Goal: Task Accomplishment & Management: Complete application form

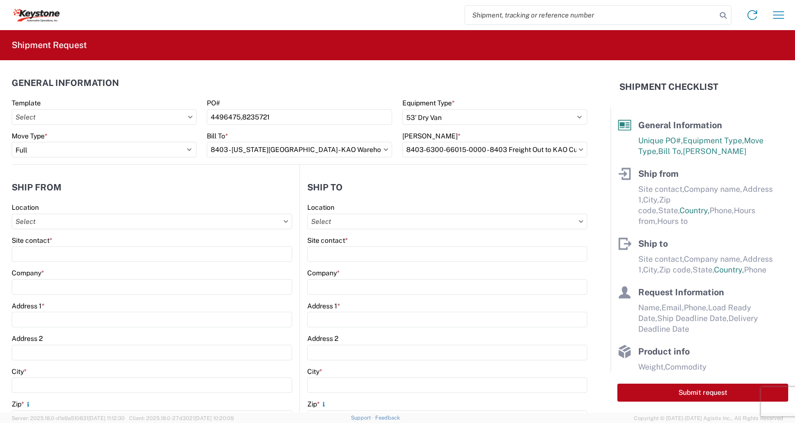
select select "STDV"
select select "FULL"
select select "US"
select select "LBS"
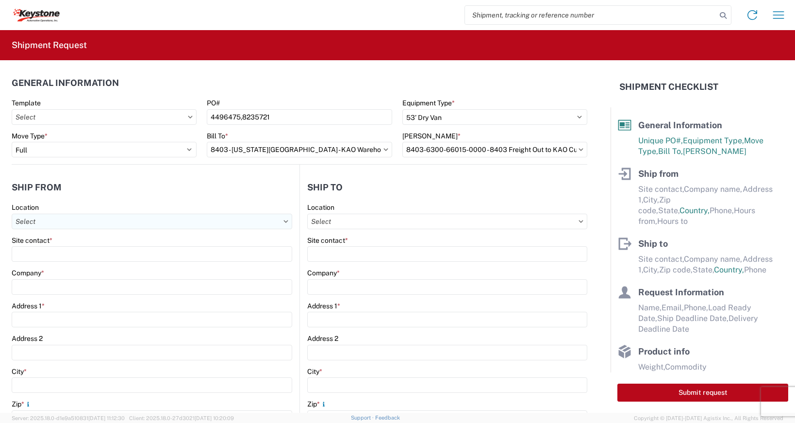
click at [112, 224] on input "Location" at bounding box center [152, 222] width 281 height 16
type input "D"
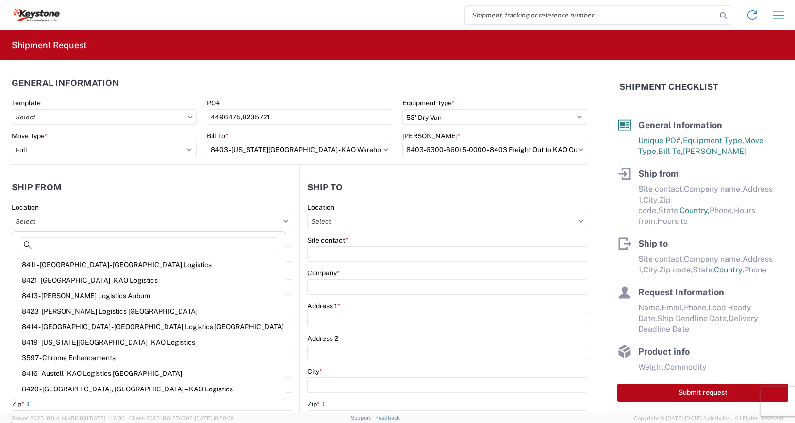
click at [171, 194] on header "Ship from" at bounding box center [156, 187] width 288 height 22
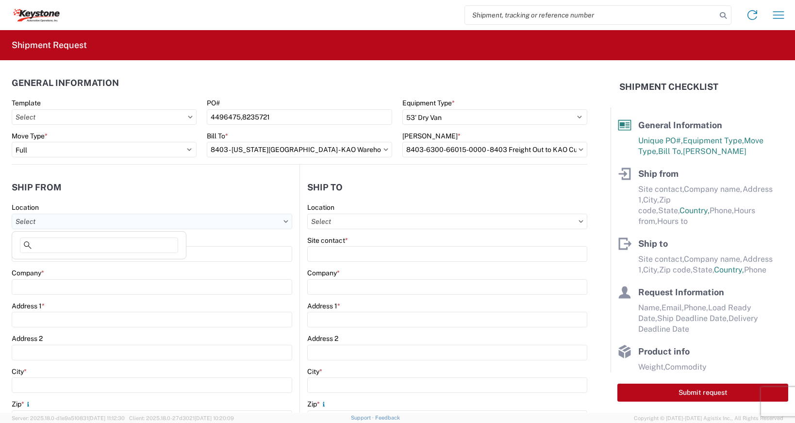
click at [282, 219] on input "Location" at bounding box center [152, 222] width 281 height 16
type input "D"
type input "E"
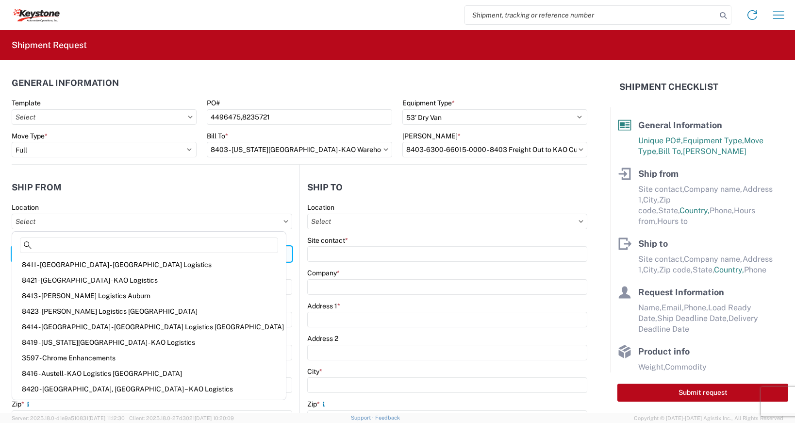
click at [237, 253] on input "Site contact *" at bounding box center [152, 254] width 281 height 16
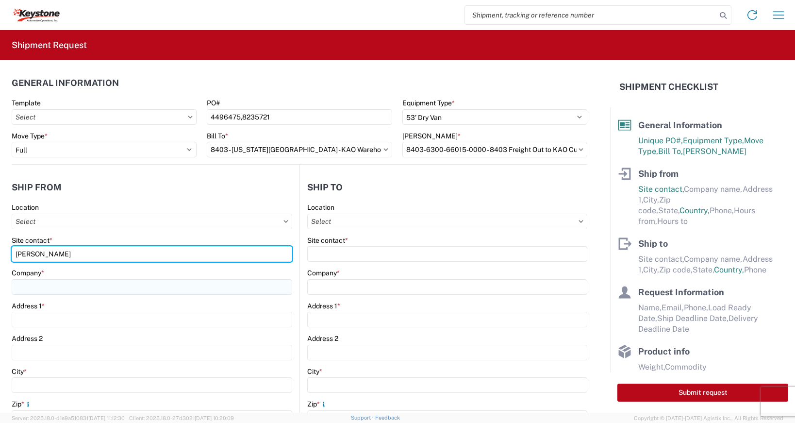
type input "[PERSON_NAME]"
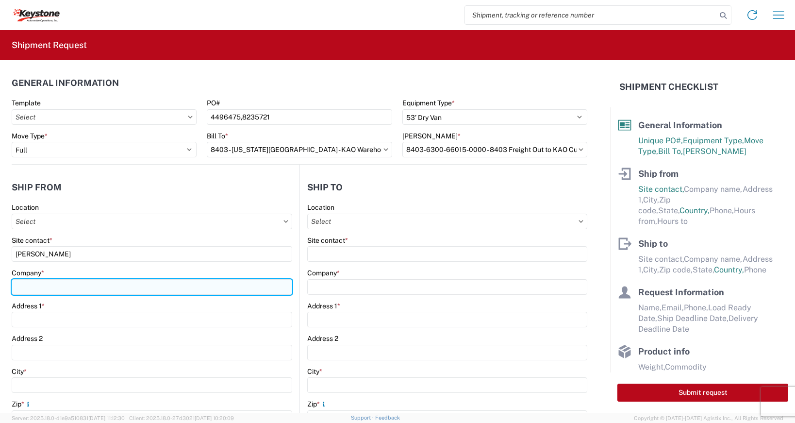
click at [214, 291] on input "Company *" at bounding box center [152, 287] width 281 height 16
type input "Dometic"
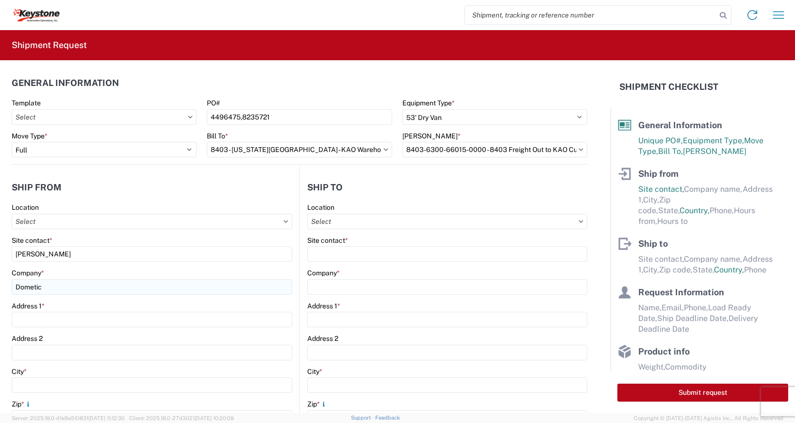
type input "[EMAIL_ADDRESS][DOMAIN_NAME]"
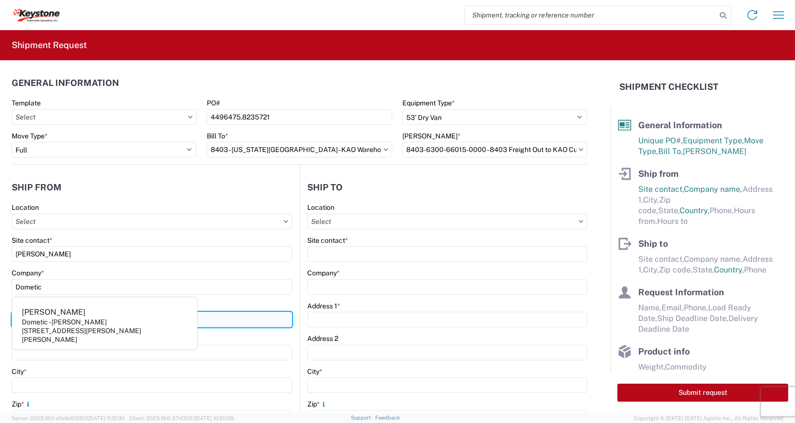
click at [229, 322] on input "Address 1 *" at bounding box center [152, 320] width 281 height 16
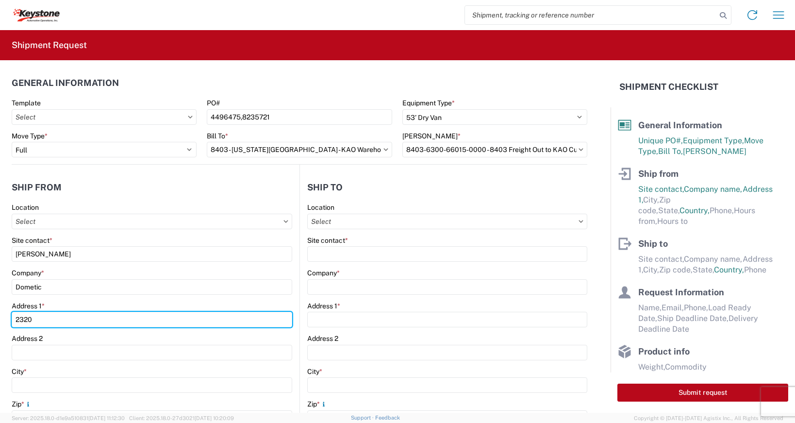
type input "[STREET_ADDRESS]"
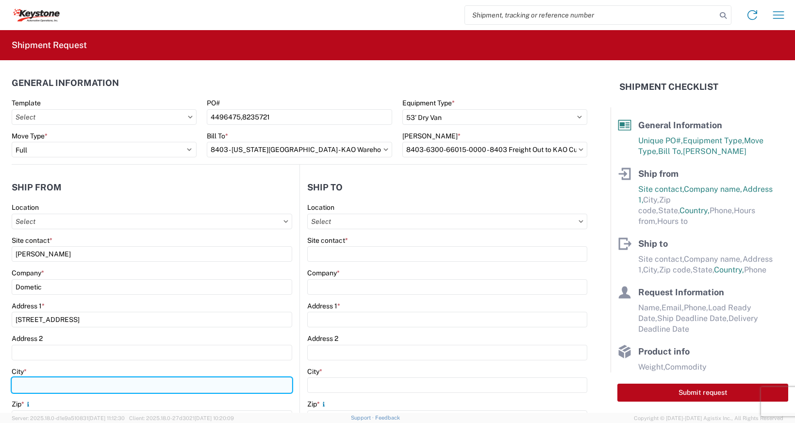
click at [62, 382] on input "City *" at bounding box center [152, 385] width 281 height 16
type input "E"
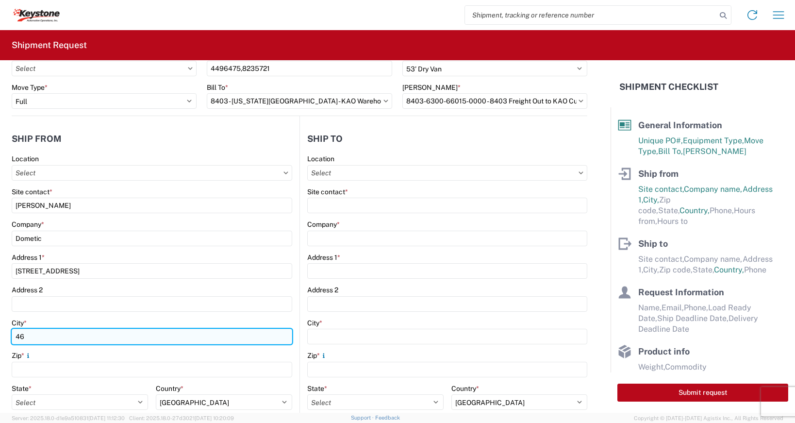
type input "4"
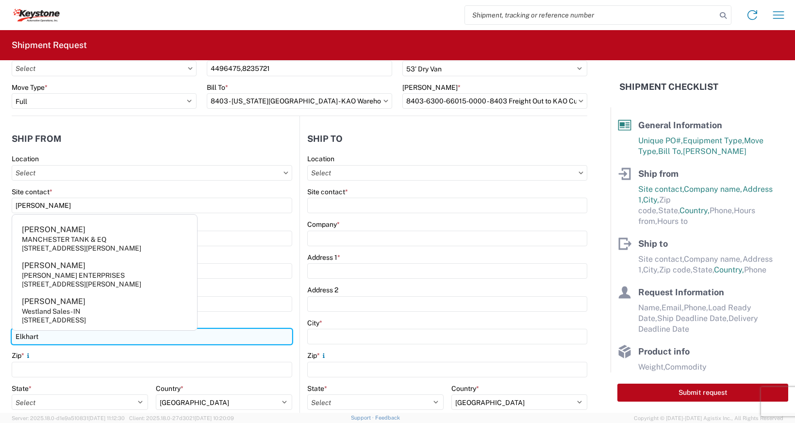
type input "Elkhart"
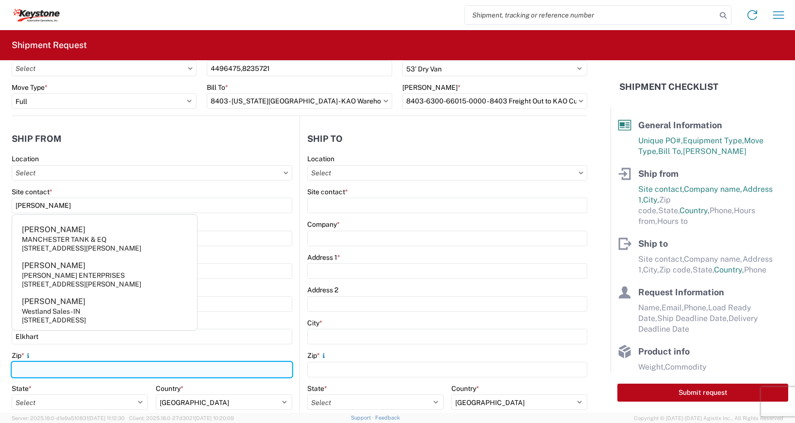
click at [53, 369] on input "Zip *" at bounding box center [152, 370] width 281 height 16
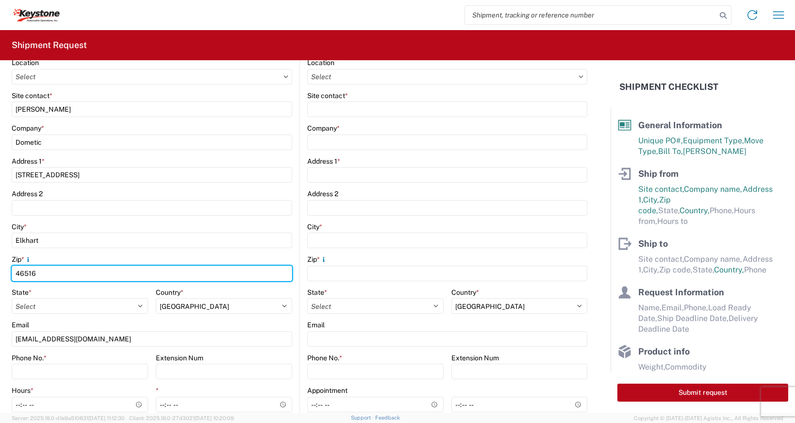
scroll to position [146, 0]
type input "46516"
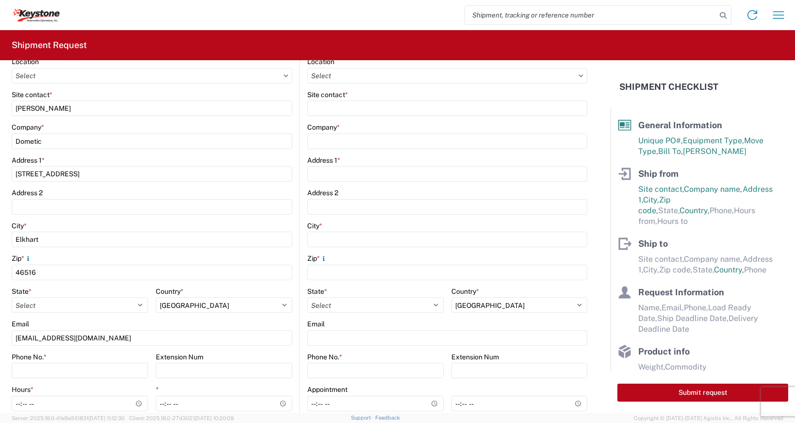
click at [114, 292] on div "State *" at bounding box center [80, 291] width 136 height 9
click at [140, 302] on select "Select [US_STATE] [US_STATE] [US_STATE] [US_STATE] Armed Forces Americas Armed …" at bounding box center [80, 305] width 136 height 16
select select "IN"
click at [12, 297] on select "Select [US_STATE] [US_STATE] [US_STATE] [US_STATE] Armed Forces Americas Armed …" at bounding box center [80, 305] width 136 height 16
click at [72, 366] on input "Phone No. *" at bounding box center [80, 371] width 136 height 16
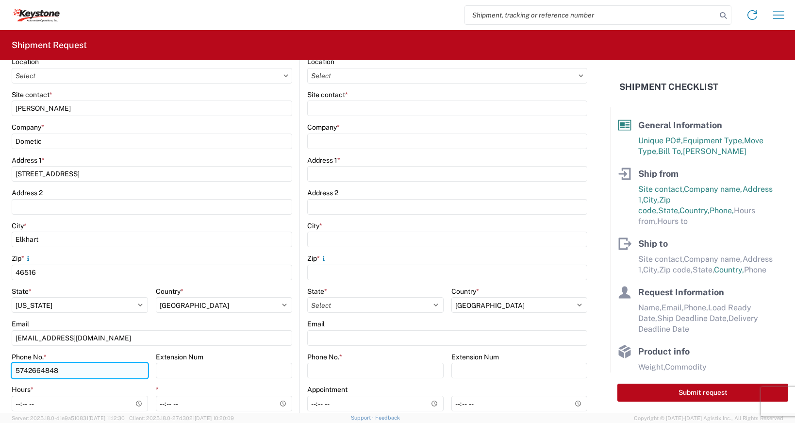
type input "5742664848"
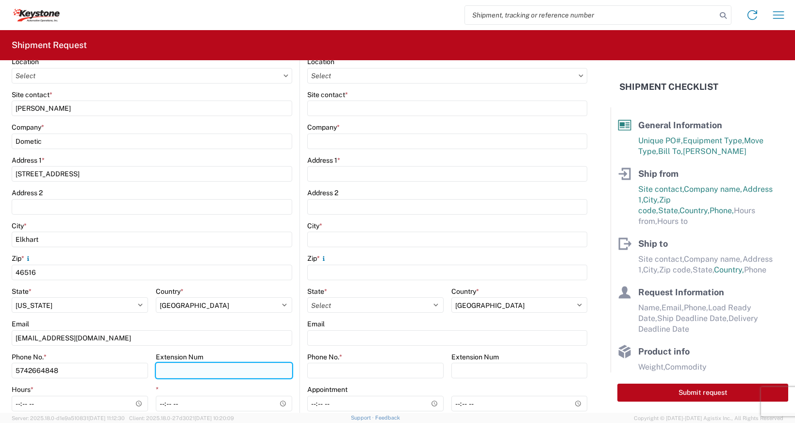
click at [162, 374] on input "Extension Num" at bounding box center [224, 371] width 136 height 16
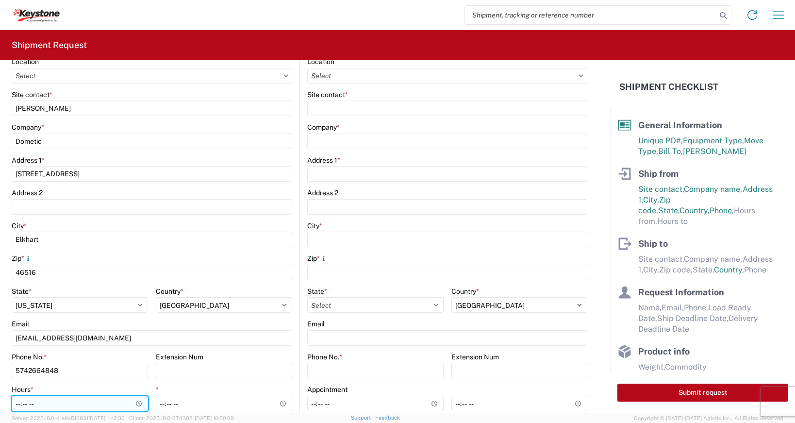
click at [66, 401] on input "Hours *" at bounding box center [80, 404] width 136 height 16
type input "06:00"
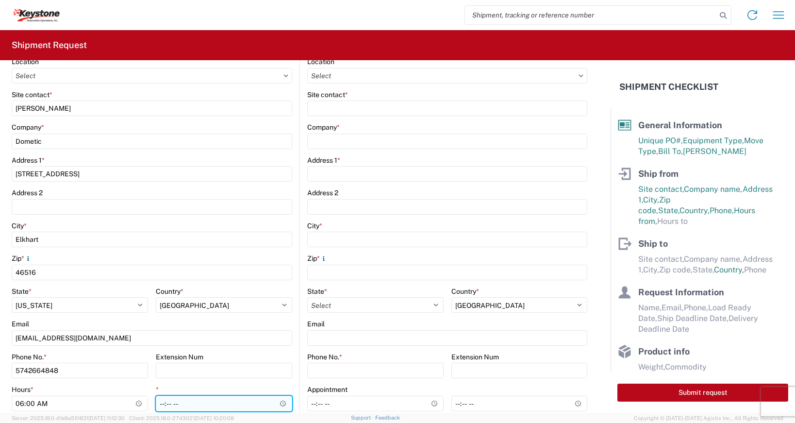
click at [165, 405] on input "*" at bounding box center [224, 404] width 136 height 16
click at [158, 405] on input "*" at bounding box center [224, 404] width 136 height 16
type input "15:00"
click at [144, 389] on div "Hours *" at bounding box center [80, 389] width 136 height 9
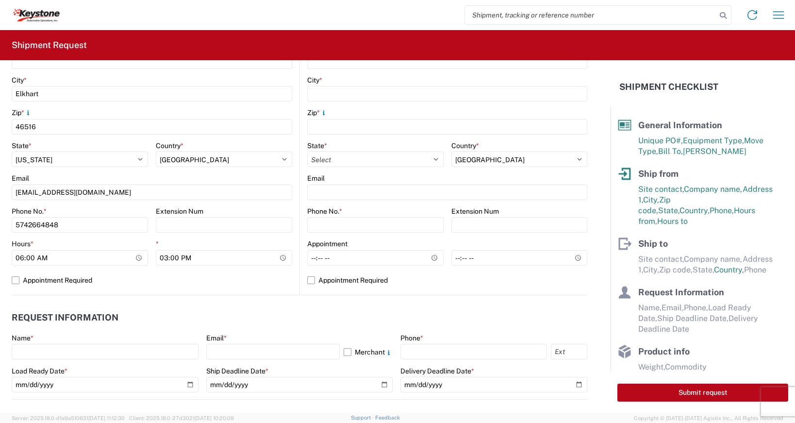
scroll to position [49, 0]
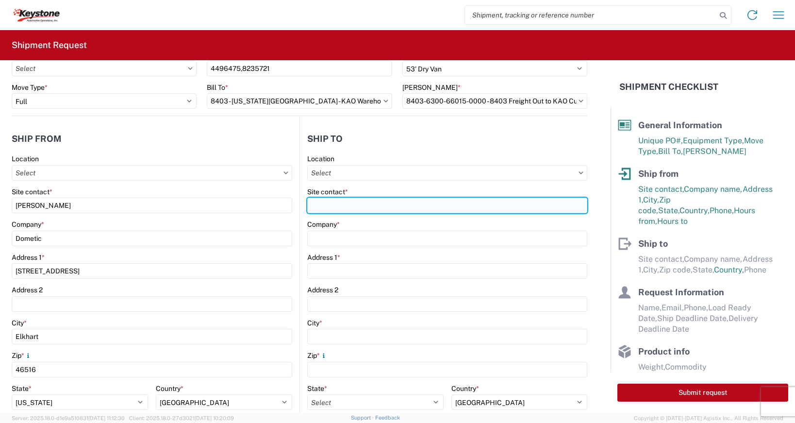
click at [338, 203] on input "Site contact *" at bounding box center [447, 206] width 280 height 16
type input "Keystone"
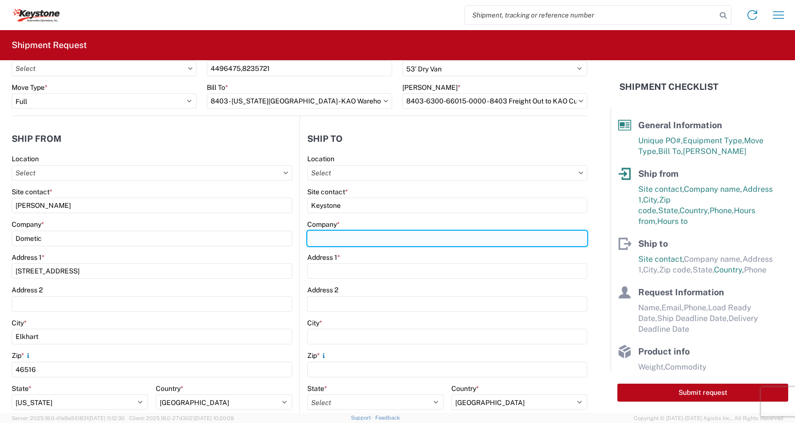
click at [328, 243] on input "Company *" at bounding box center [447, 239] width 280 height 16
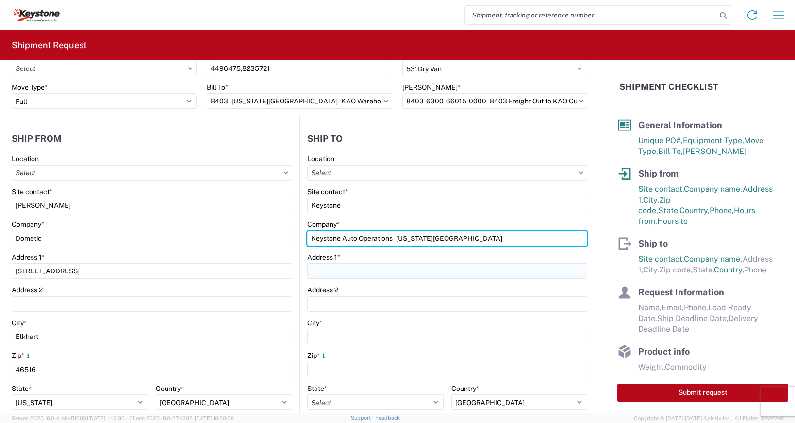
type input "Keystone Auto Operations - [US_STATE][GEOGRAPHIC_DATA]"
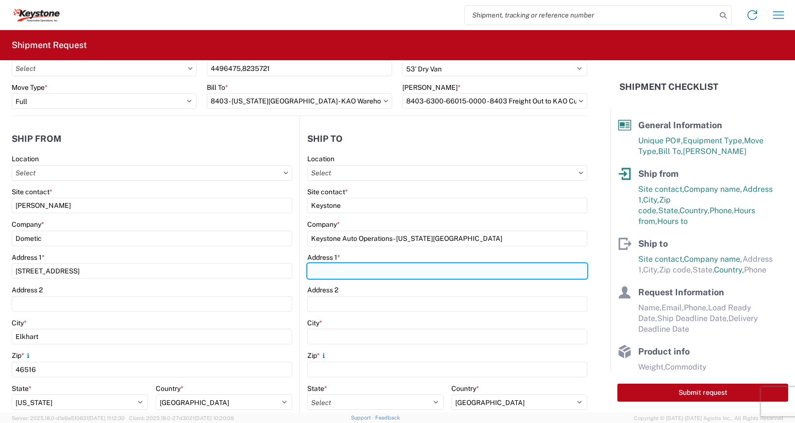
click at [316, 270] on input "Address 1 *" at bounding box center [447, 271] width 280 height 16
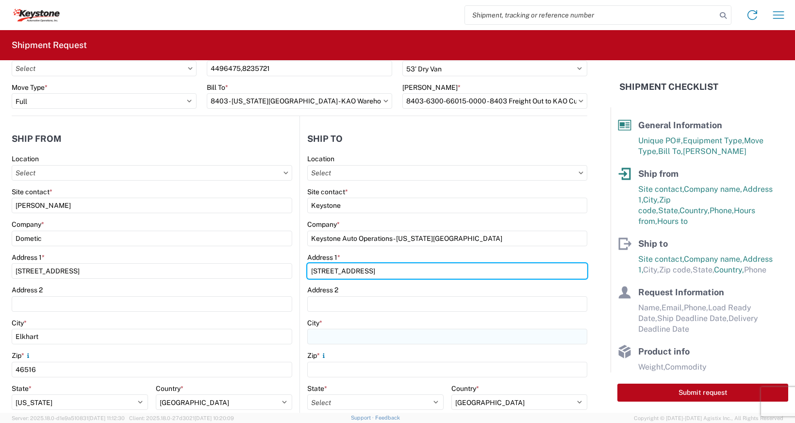
type input "[STREET_ADDRESS]"
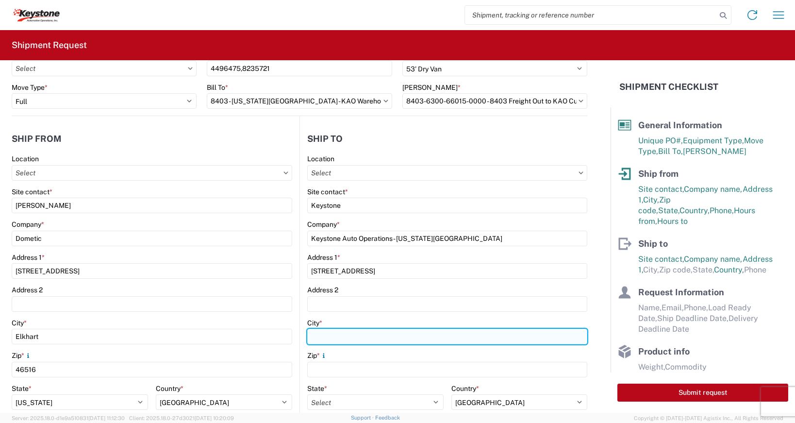
click at [307, 334] on input "City *" at bounding box center [447, 337] width 280 height 16
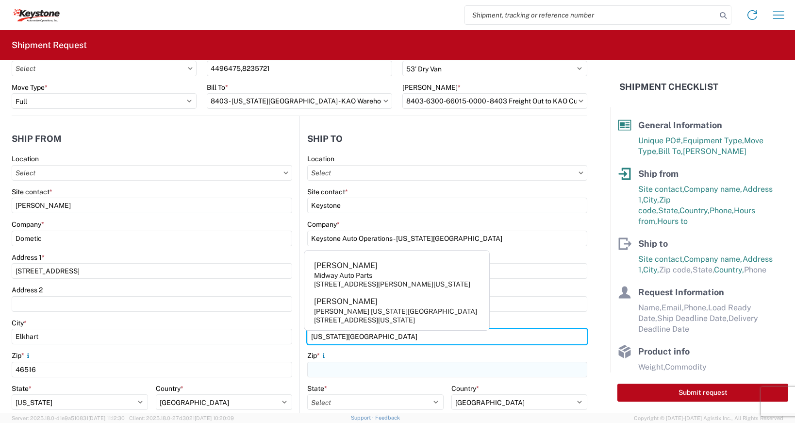
type input "[US_STATE][GEOGRAPHIC_DATA]"
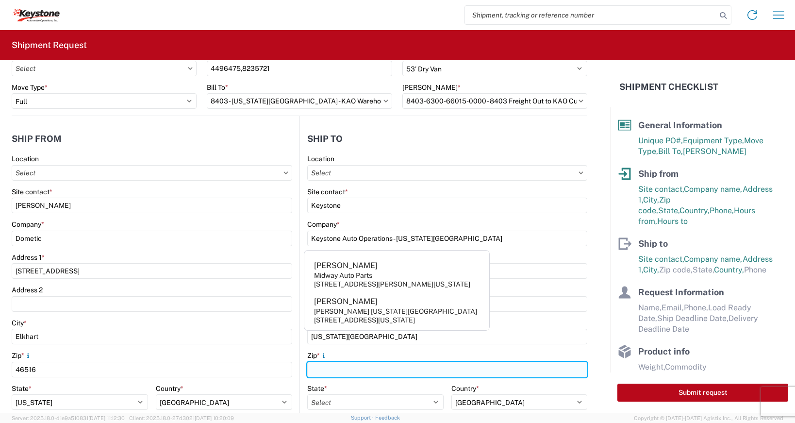
click at [311, 372] on input "Zip *" at bounding box center [447, 370] width 280 height 16
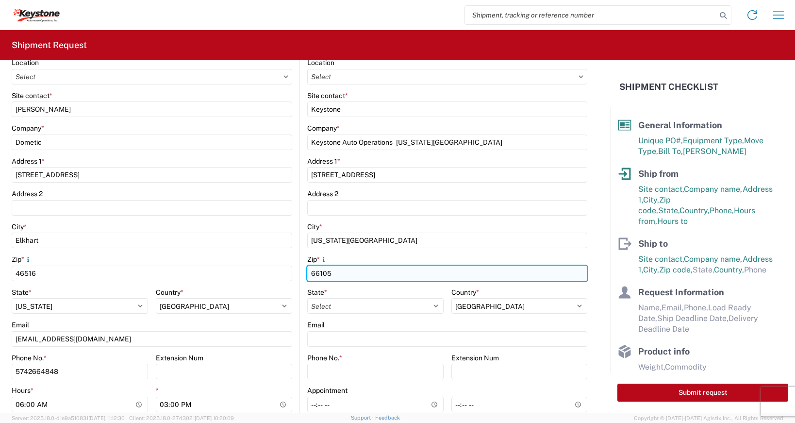
scroll to position [146, 0]
type input "66105"
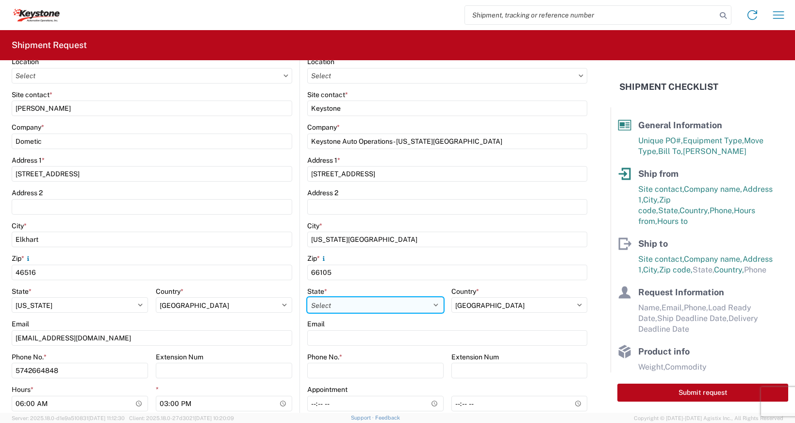
click at [429, 303] on select "Select [US_STATE] [US_STATE] [US_STATE] [US_STATE] Armed Forces Americas Armed …" at bounding box center [375, 305] width 136 height 16
click at [307, 297] on select "Select [US_STATE] [US_STATE] [US_STATE] [US_STATE] Armed Forces Americas Armed …" at bounding box center [375, 305] width 136 height 16
click at [436, 306] on select "Select [US_STATE] [US_STATE] [US_STATE] [US_STATE] Armed Forces Americas Armed …" at bounding box center [375, 305] width 136 height 16
select select "KS"
click at [307, 297] on select "Select [US_STATE] [US_STATE] [US_STATE] [US_STATE] Armed Forces Americas Armed …" at bounding box center [375, 305] width 136 height 16
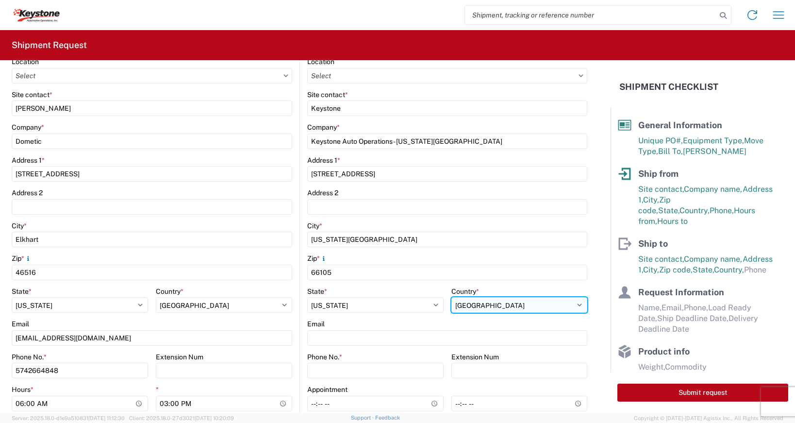
click at [572, 303] on select "Select [GEOGRAPHIC_DATA] [GEOGRAPHIC_DATA] [GEOGRAPHIC_DATA] [GEOGRAPHIC_DATA] …" at bounding box center [519, 305] width 136 height 16
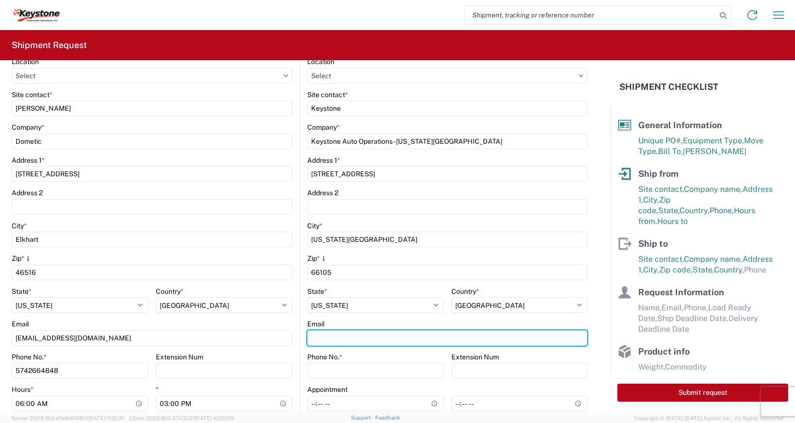
click at [355, 338] on input "Email" at bounding box center [447, 338] width 280 height 16
